Goal: Check status

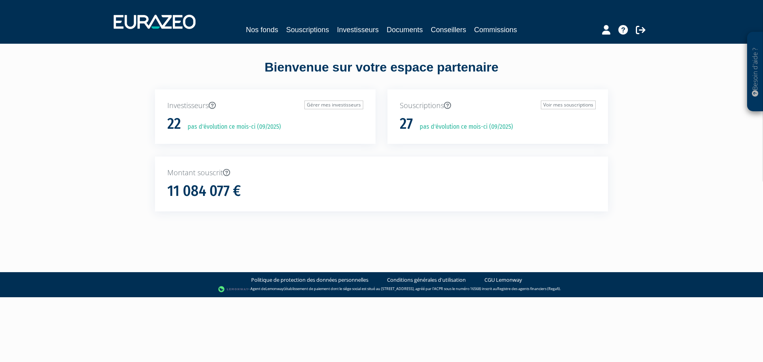
click at [379, 29] on div "Nos fonds Souscriptions Investisseurs Documents Conseillers Commissions" at bounding box center [381, 29] width 365 height 11
click at [361, 30] on link "Investisseurs" at bounding box center [358, 29] width 42 height 11
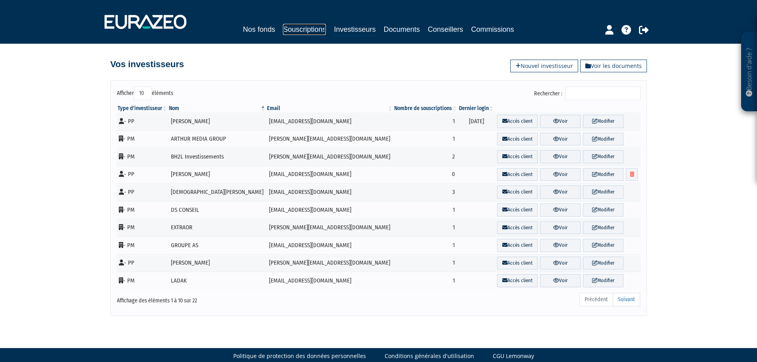
click at [305, 27] on link "Souscriptions" at bounding box center [304, 29] width 43 height 11
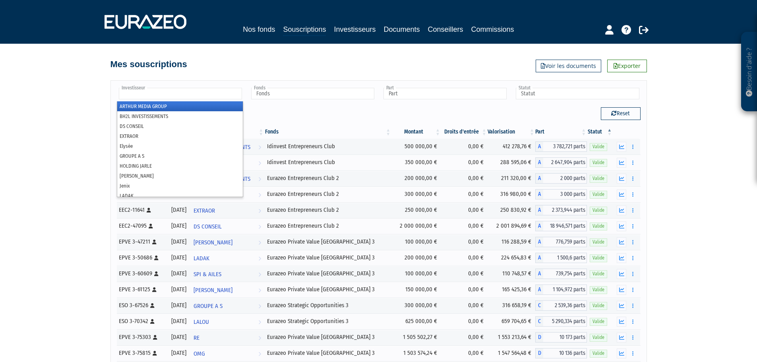
click at [204, 94] on input "text" at bounding box center [180, 94] width 123 height 12
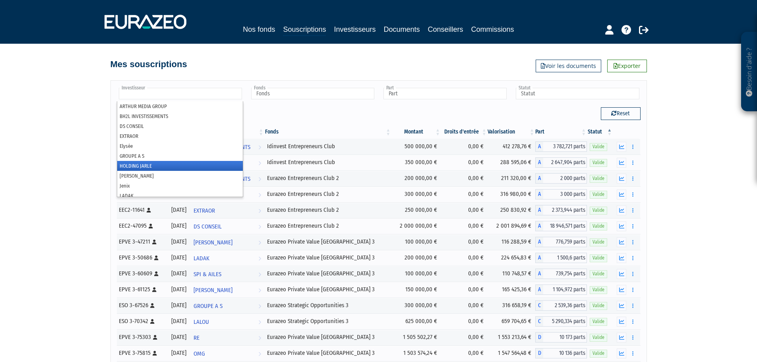
scroll to position [27, 0]
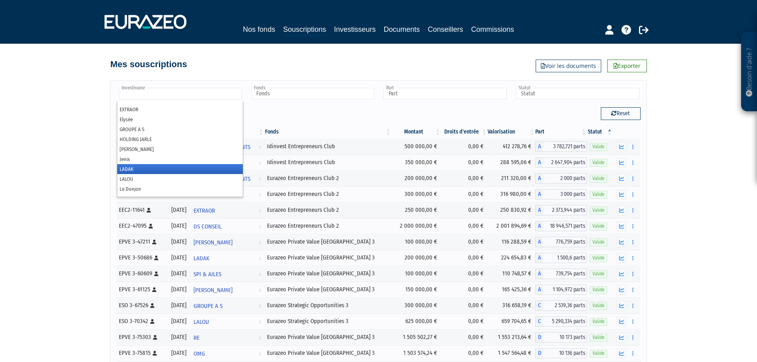
click at [154, 171] on li "LADAK" at bounding box center [180, 169] width 126 height 10
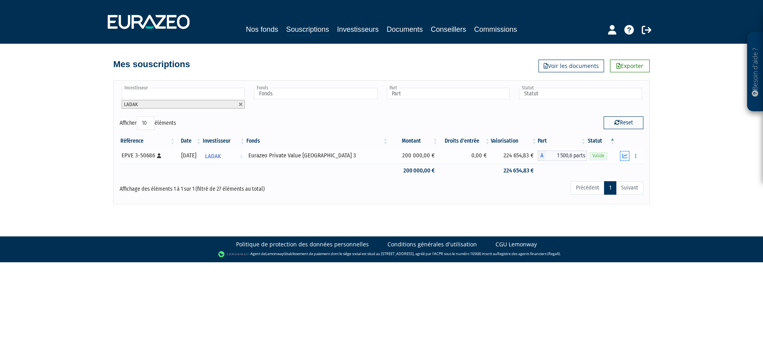
click at [623, 153] on button "button" at bounding box center [625, 156] width 10 height 10
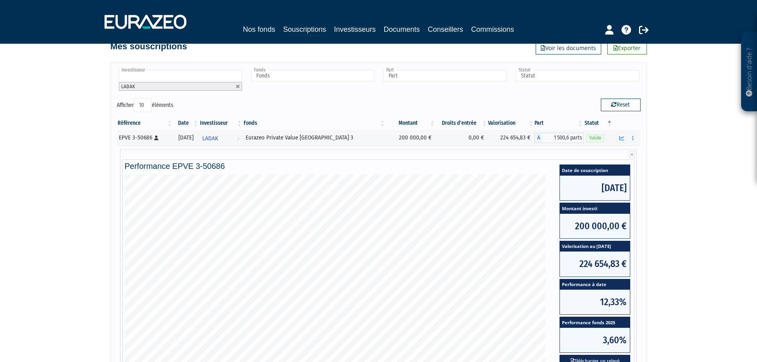
scroll to position [53, 0]
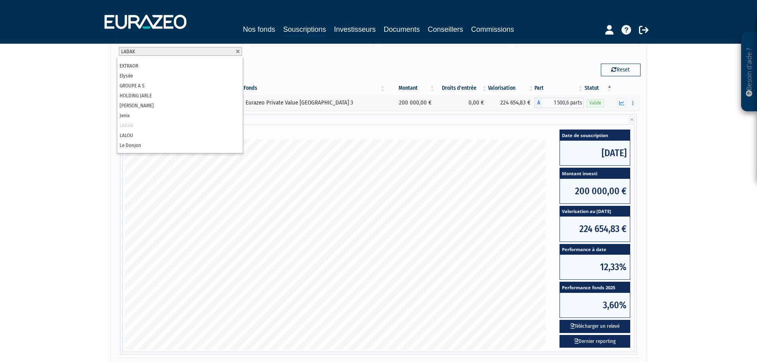
click at [136, 54] on li "LADAK" at bounding box center [180, 51] width 123 height 8
click at [149, 119] on li "Roger BORNE" at bounding box center [180, 118] width 126 height 10
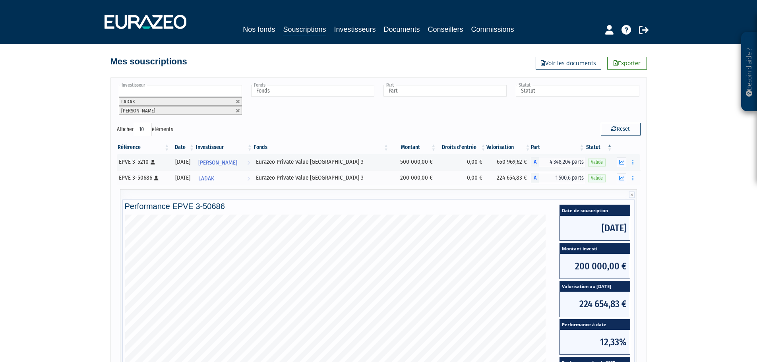
scroll to position [0, 0]
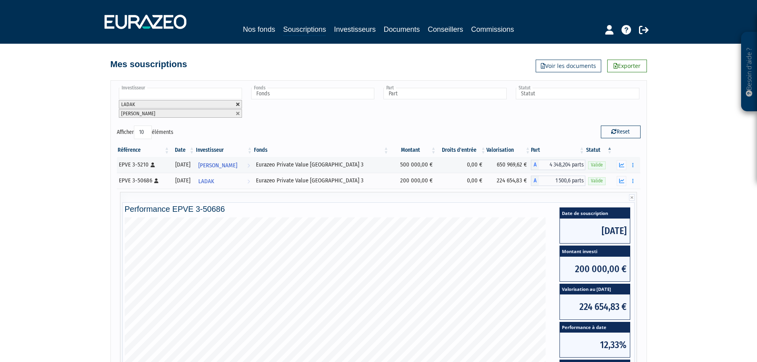
click at [238, 104] on link at bounding box center [238, 104] width 5 height 5
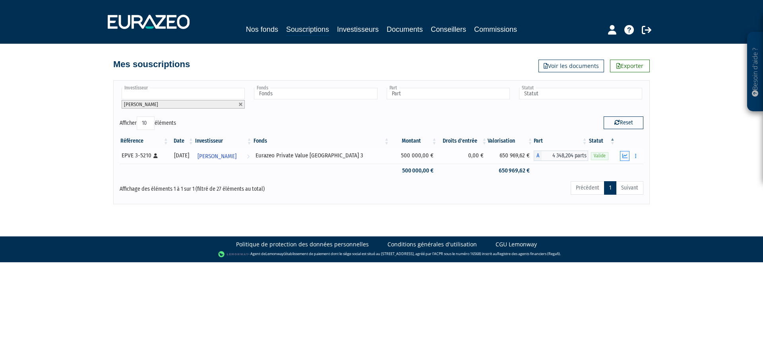
click at [623, 159] on button "button" at bounding box center [625, 156] width 10 height 10
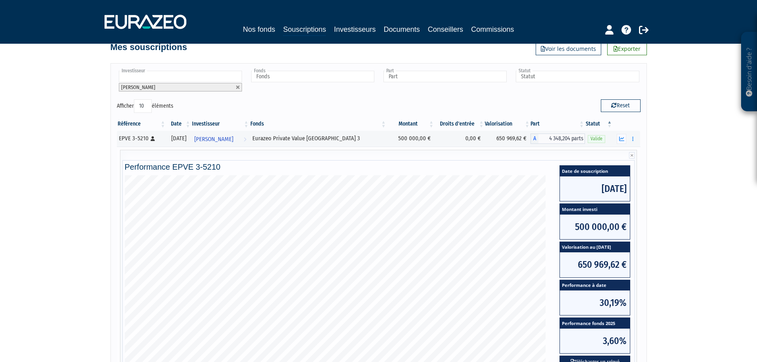
scroll to position [27, 0]
